Goal: Task Accomplishment & Management: Use online tool/utility

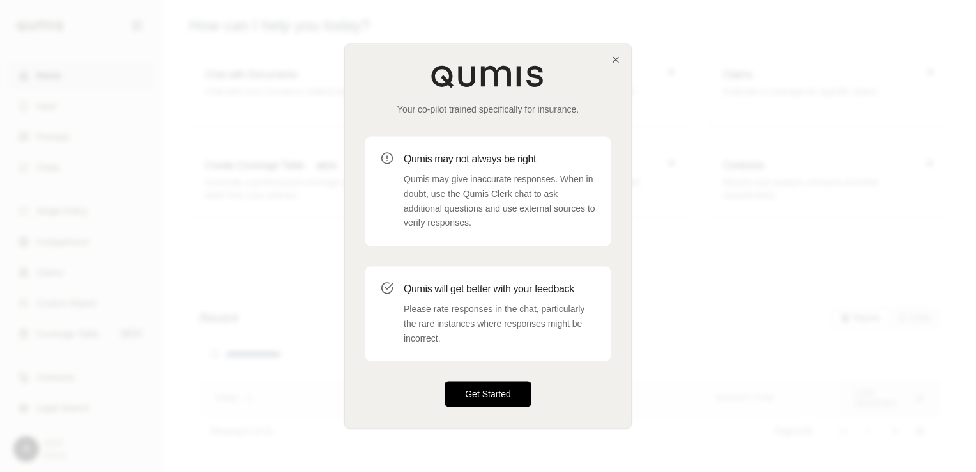
click at [472, 389] on button "Get Started" at bounding box center [488, 394] width 87 height 26
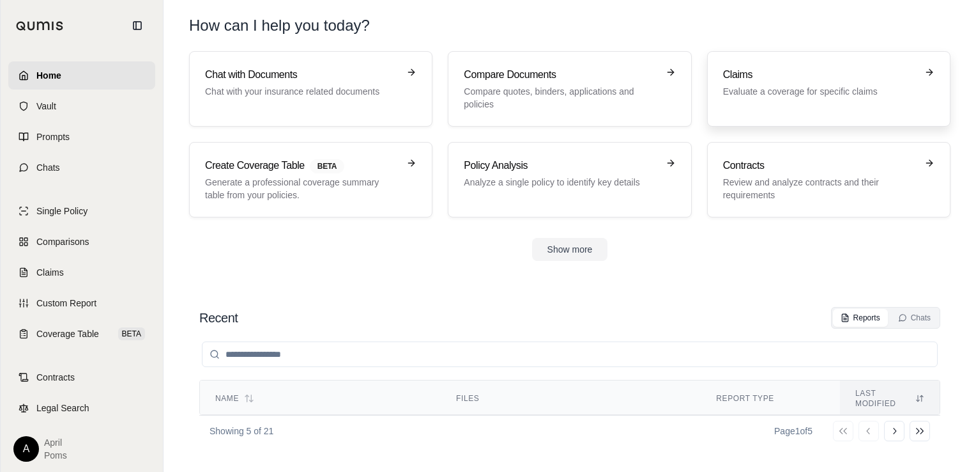
click at [744, 81] on h3 "Claims" at bounding box center [820, 74] width 194 height 15
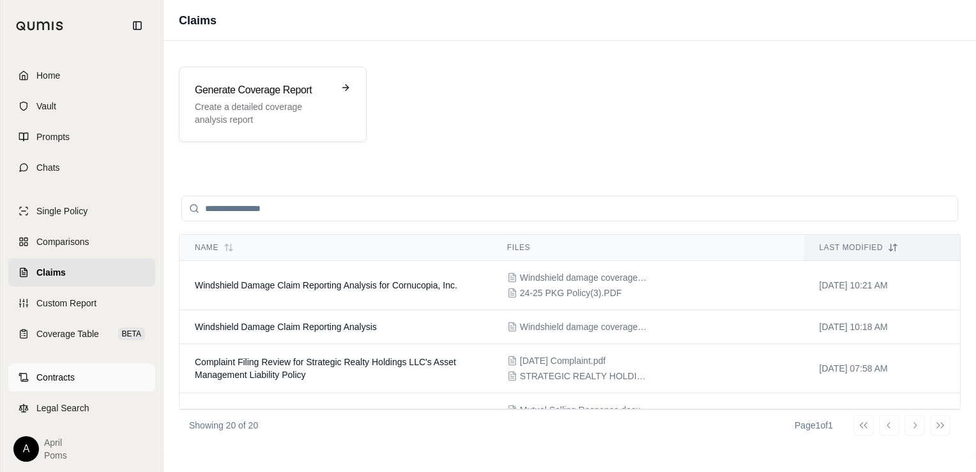
click at [62, 383] on link "Contracts" at bounding box center [81, 377] width 147 height 28
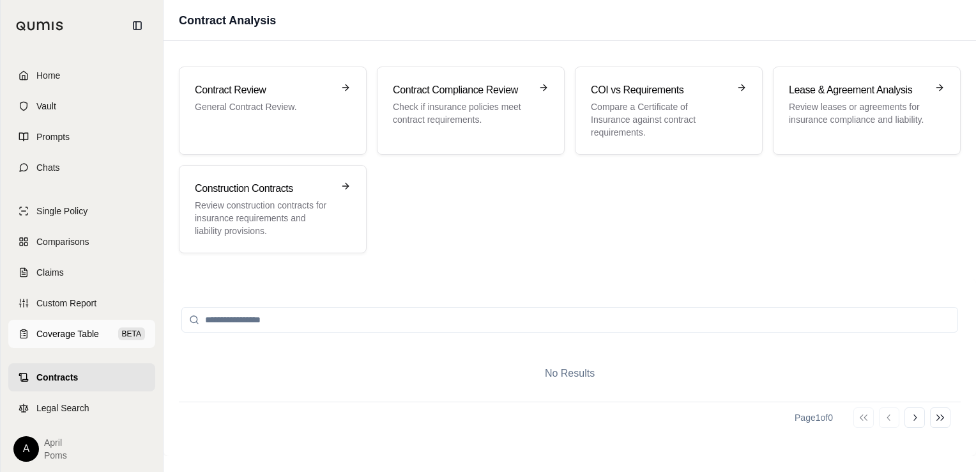
click at [53, 327] on span "Coverage Table" at bounding box center [67, 333] width 63 height 13
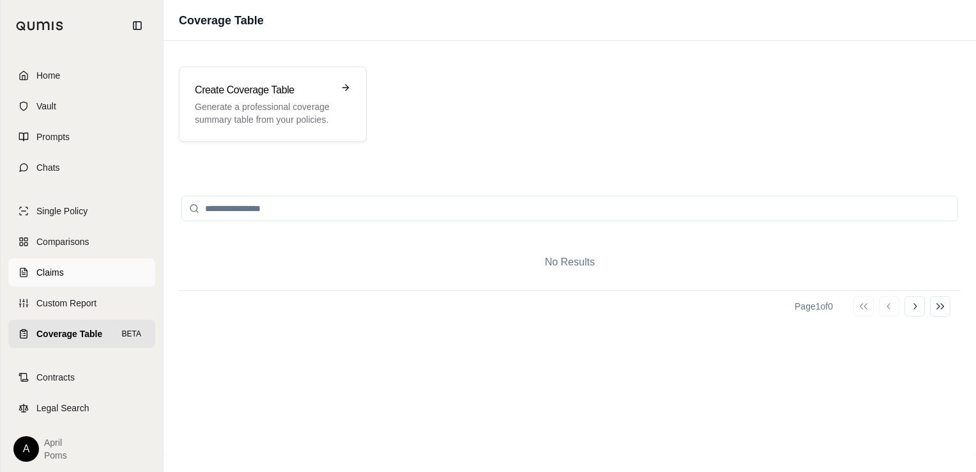
click at [55, 271] on span "Claims" at bounding box center [49, 272] width 27 height 13
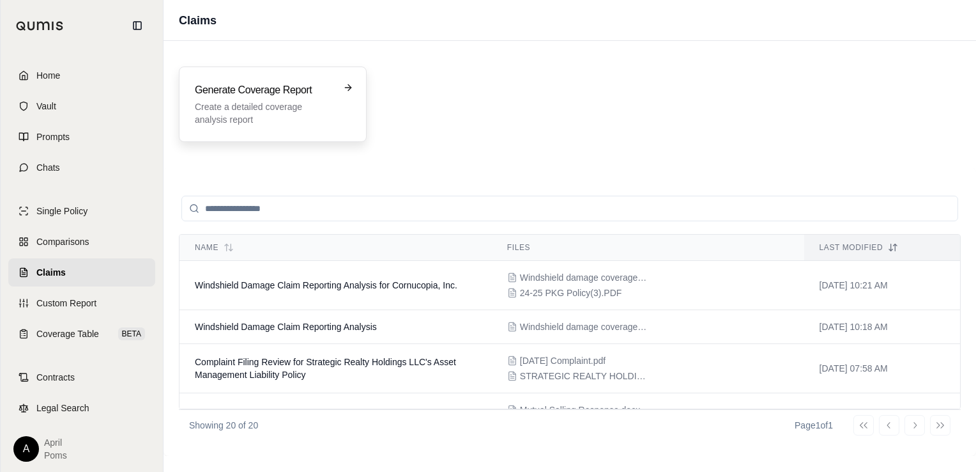
click at [277, 95] on h3 "Generate Coverage Report" at bounding box center [264, 89] width 138 height 15
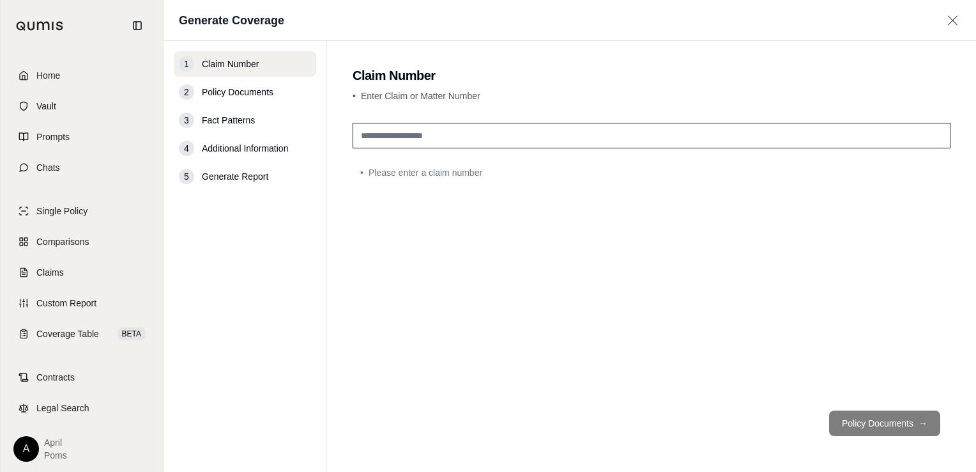
click at [427, 134] on input "text" at bounding box center [652, 136] width 598 height 26
click at [597, 130] on input "text" at bounding box center [652, 136] width 598 height 26
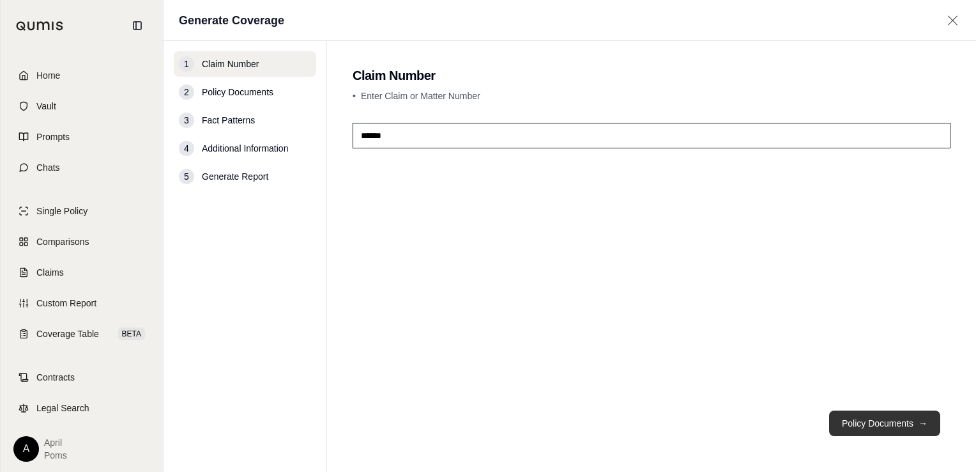
type input "******"
click at [774, 422] on button "Policy Documents →" at bounding box center [884, 423] width 111 height 26
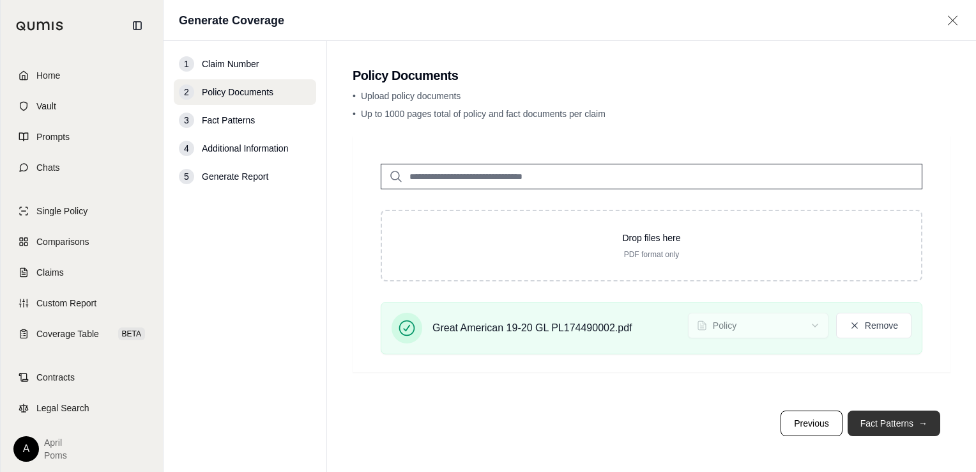
click at [774, 428] on button "Fact Patterns →" at bounding box center [894, 423] width 93 height 26
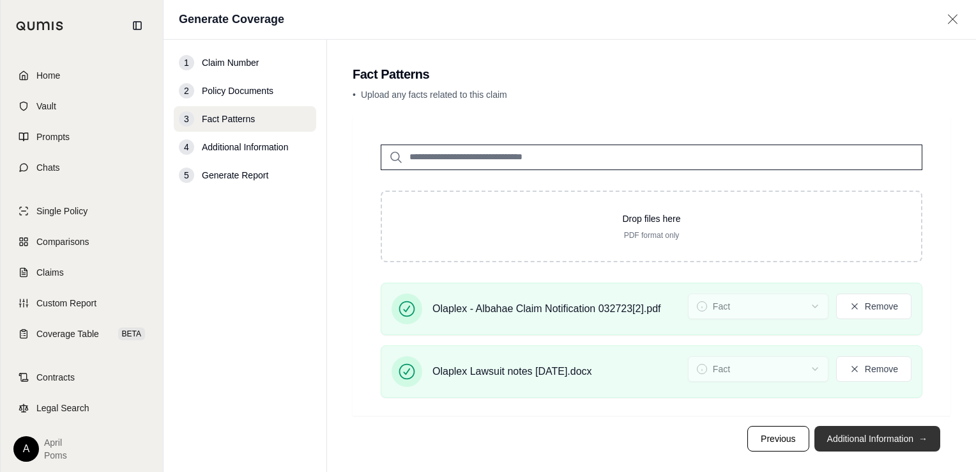
click at [774, 434] on button "Additional Information →" at bounding box center [878, 439] width 126 height 26
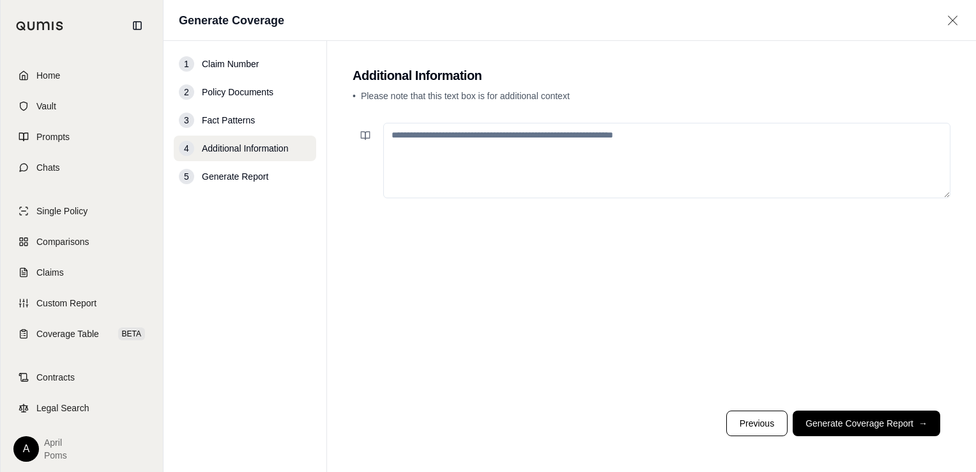
click at [539, 134] on textarea at bounding box center [666, 160] width 567 height 75
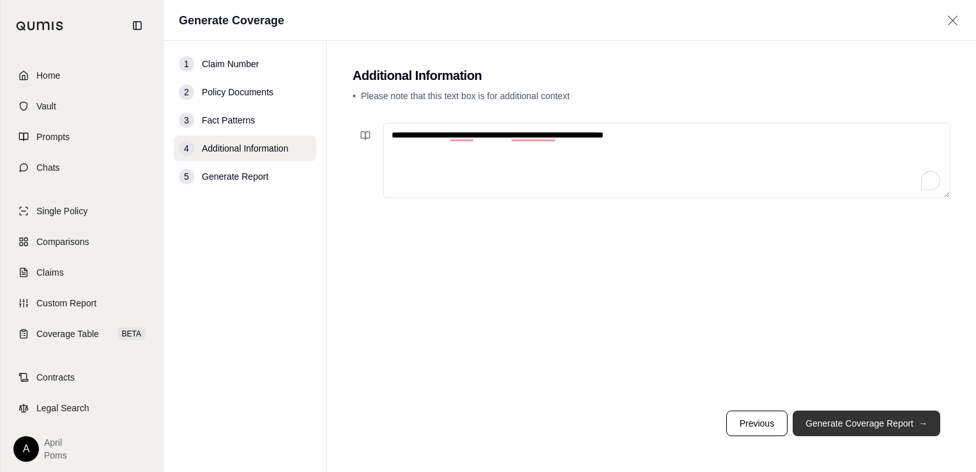
type textarea "**********"
click at [774, 421] on button "Generate Coverage Report →" at bounding box center [867, 423] width 148 height 26
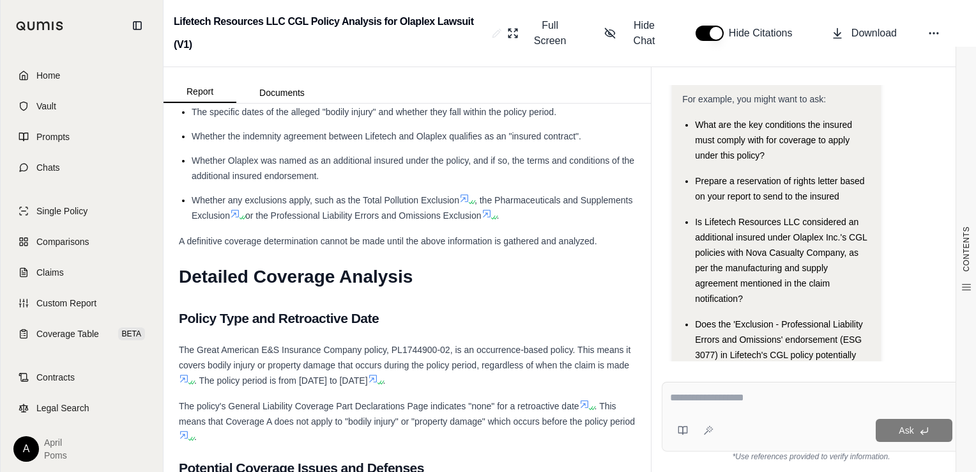
scroll to position [1853, 0]
